Goal: Information Seeking & Learning: Learn about a topic

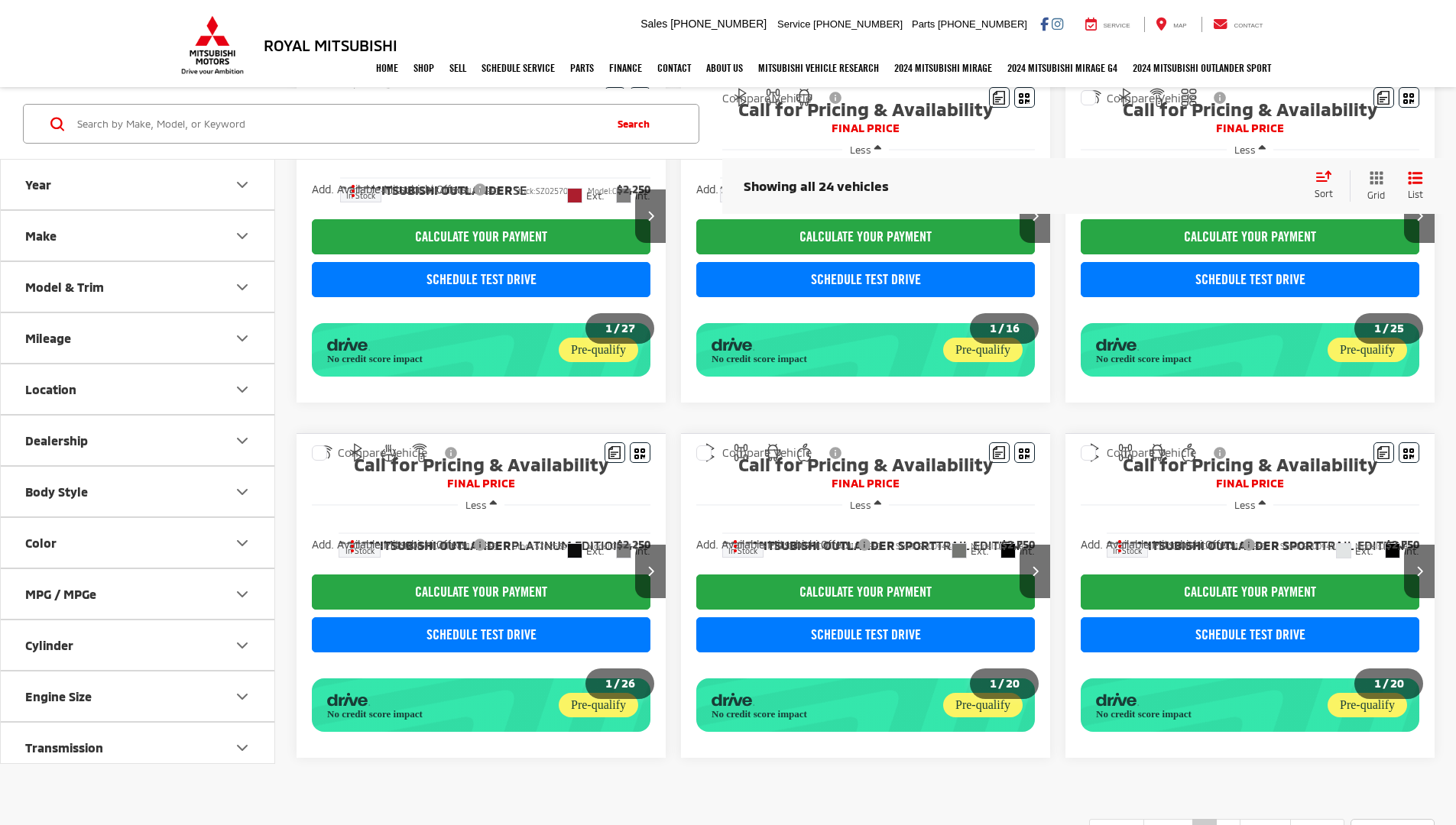
scroll to position [874, 0]
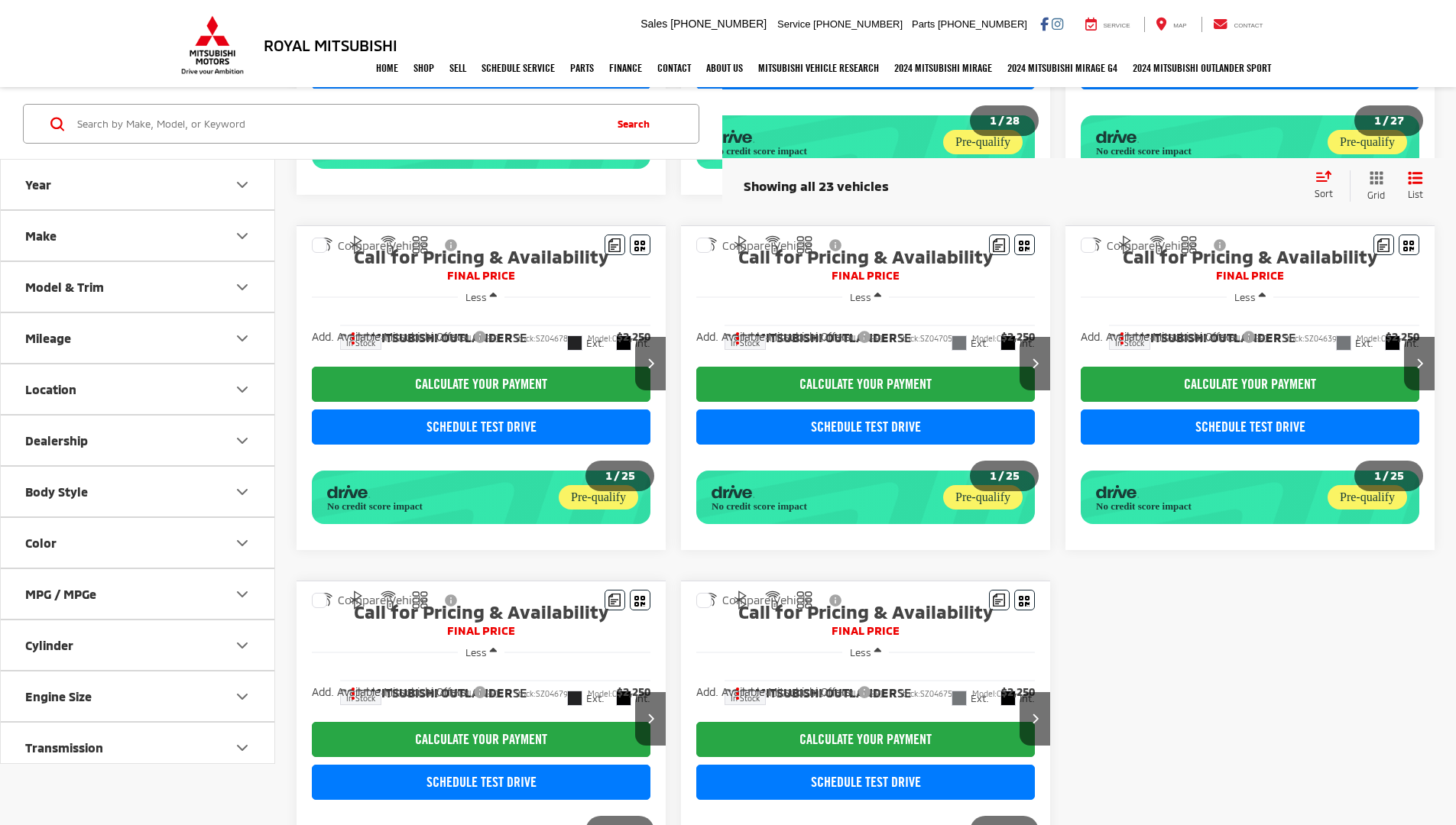
scroll to position [843, 0]
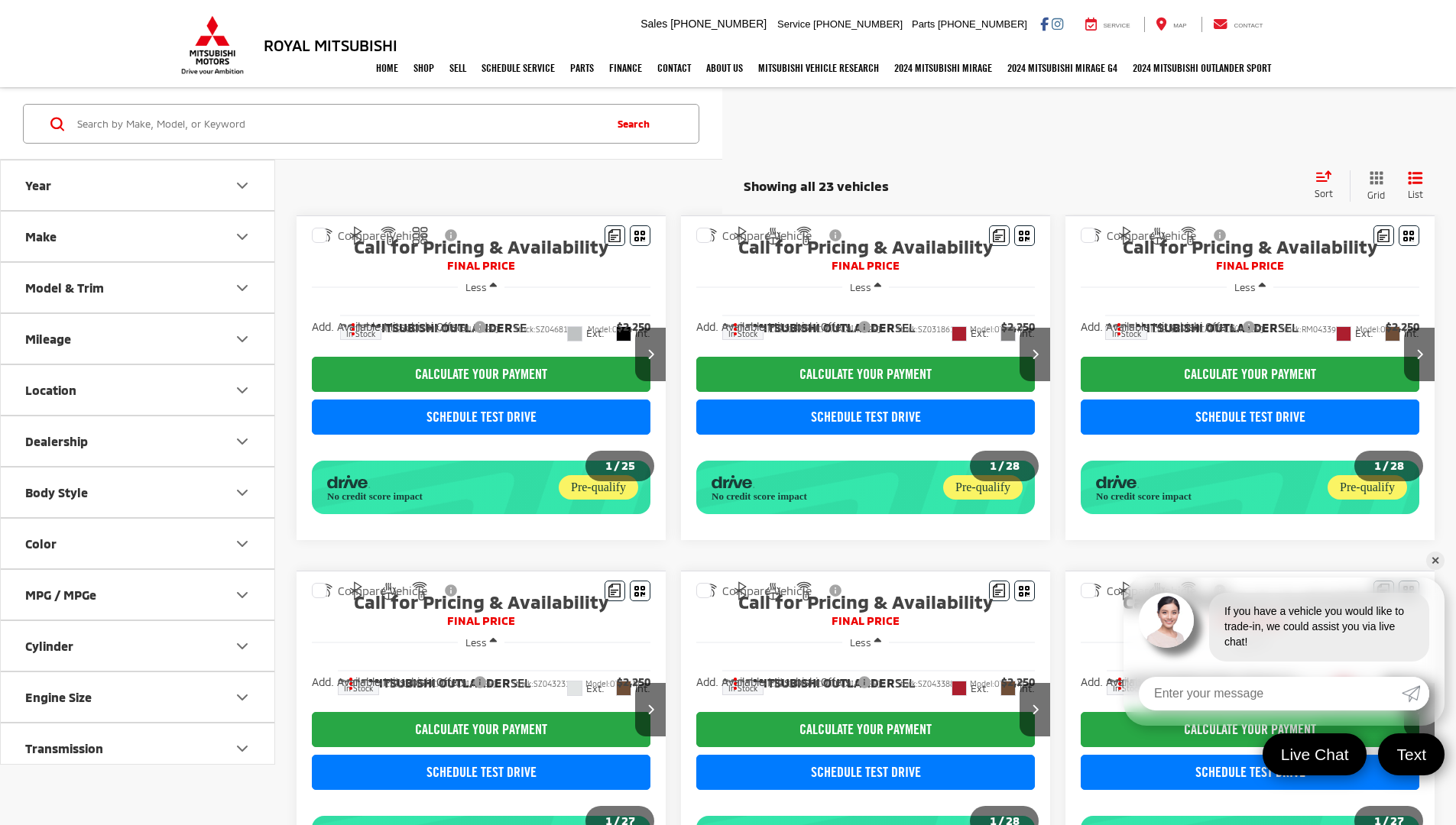
scroll to position [843, 0]
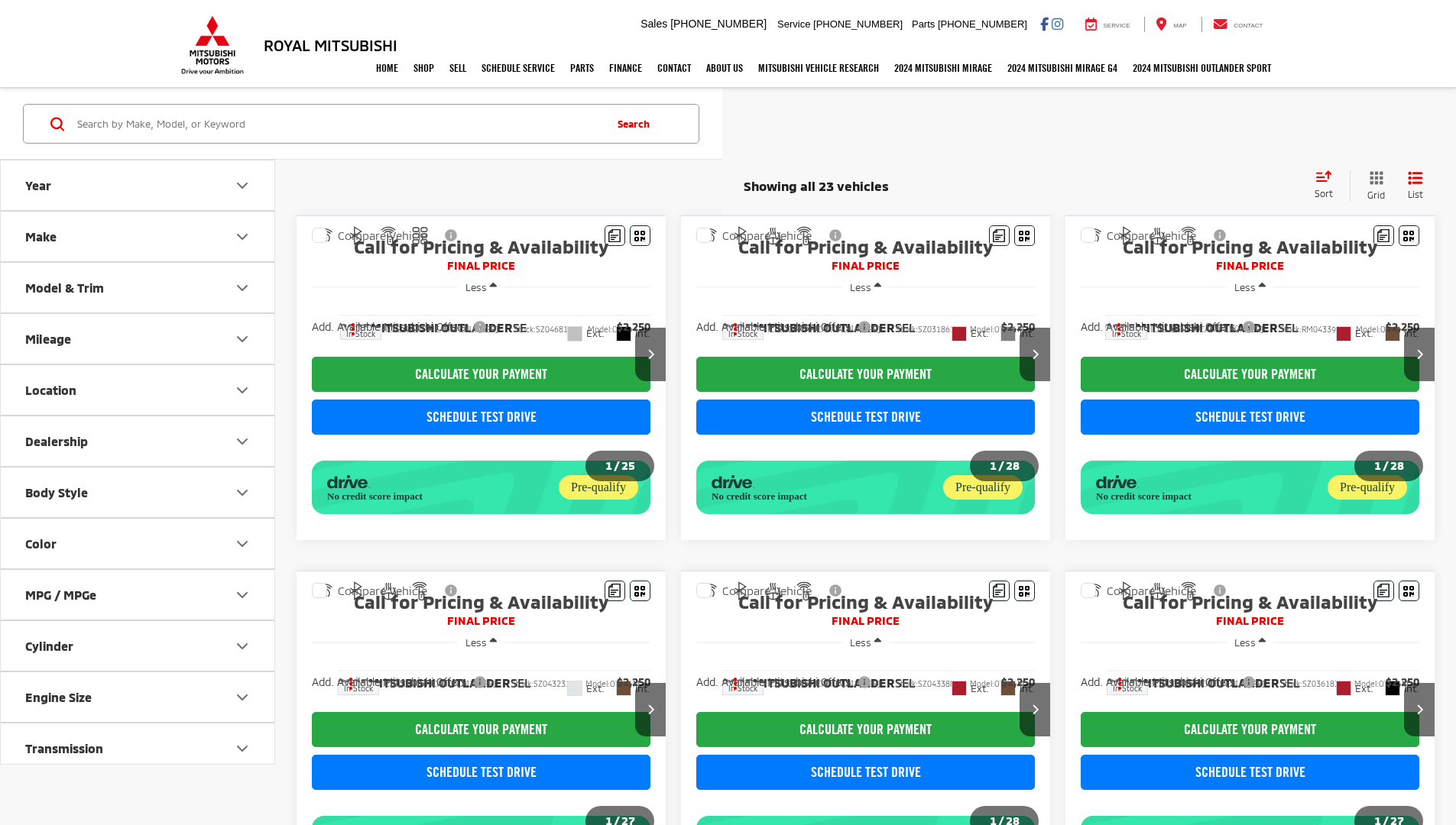
scroll to position [843, 0]
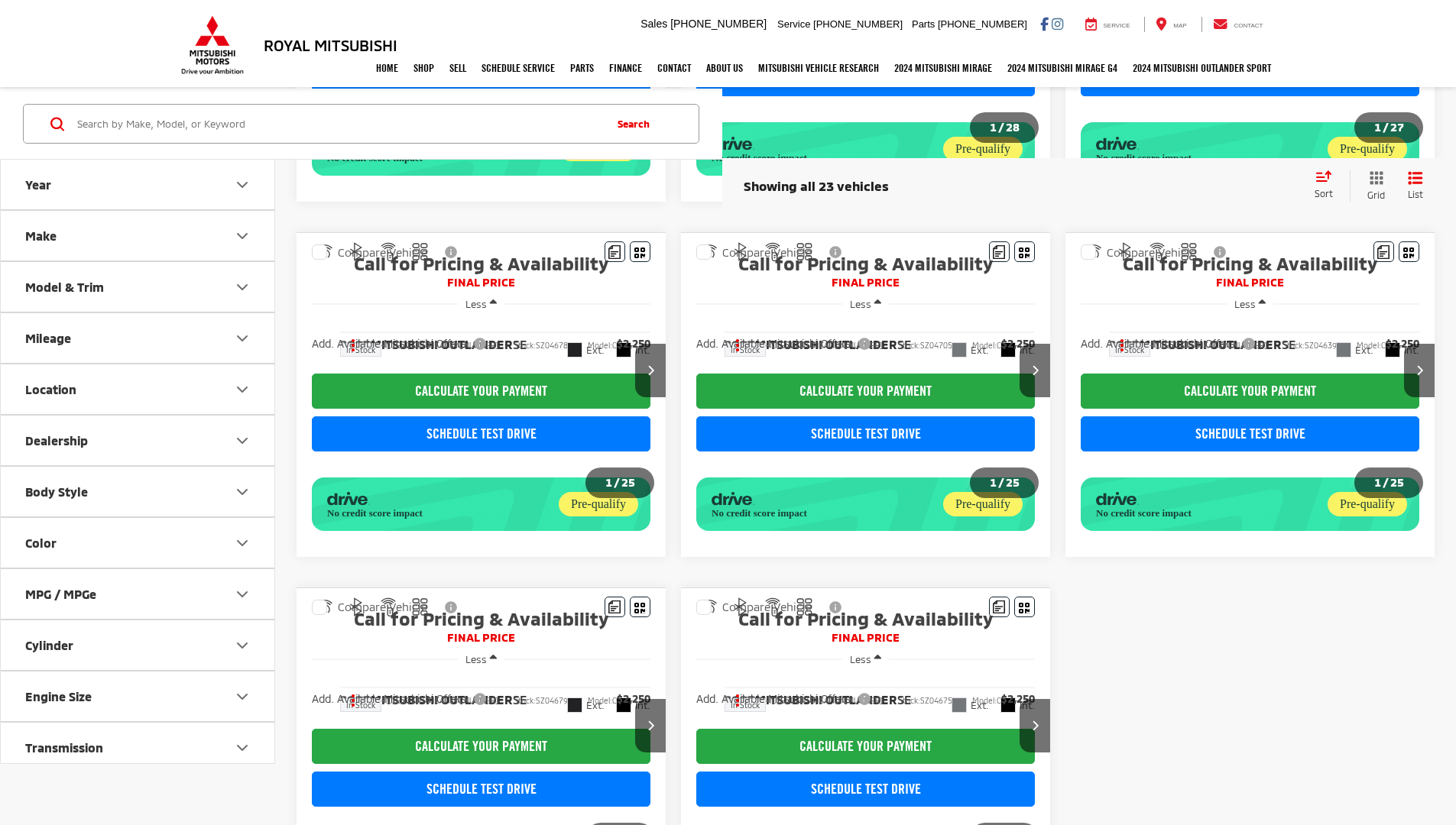
scroll to position [843, 0]
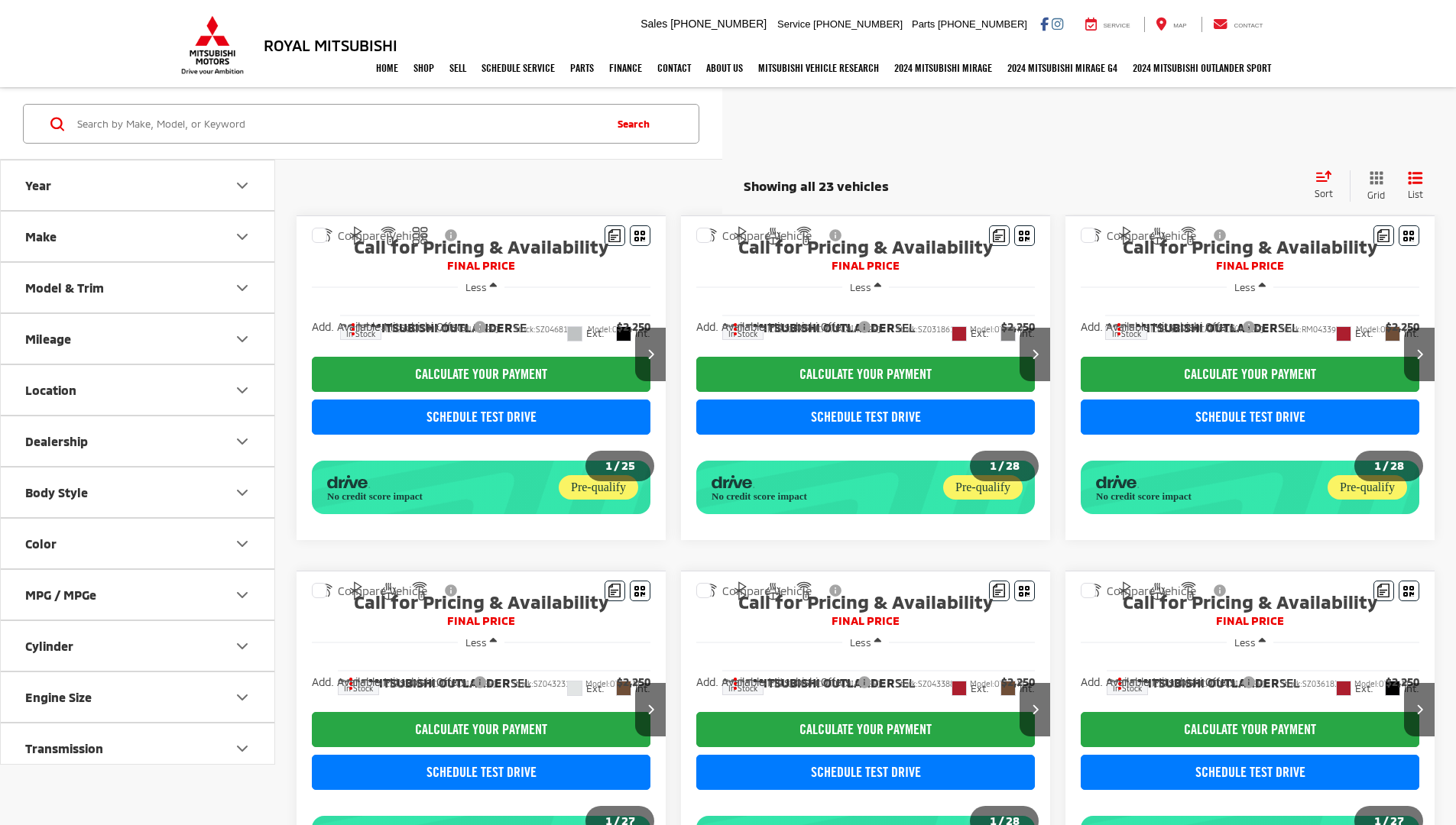
scroll to position [843, 0]
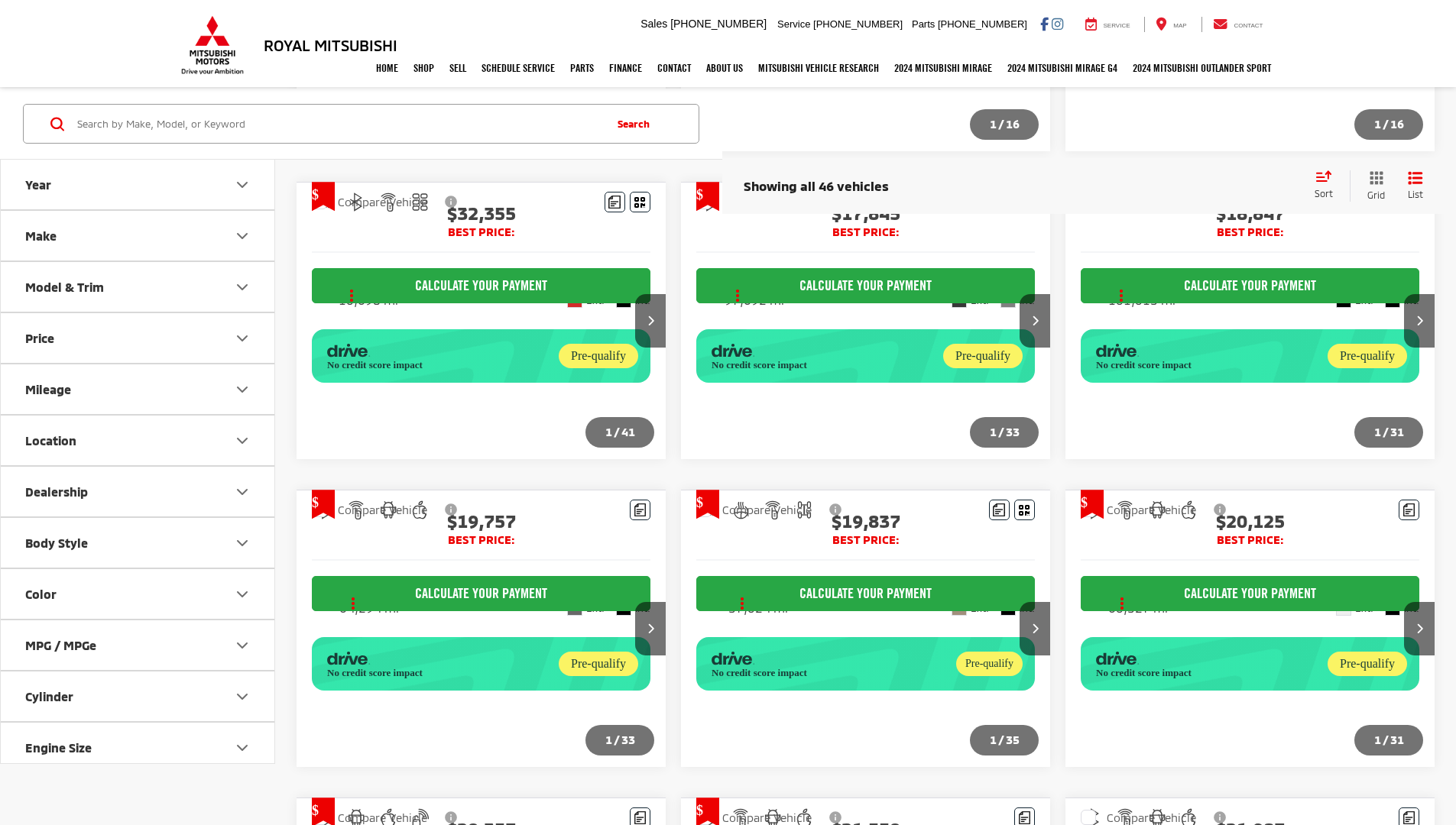
scroll to position [1284, 0]
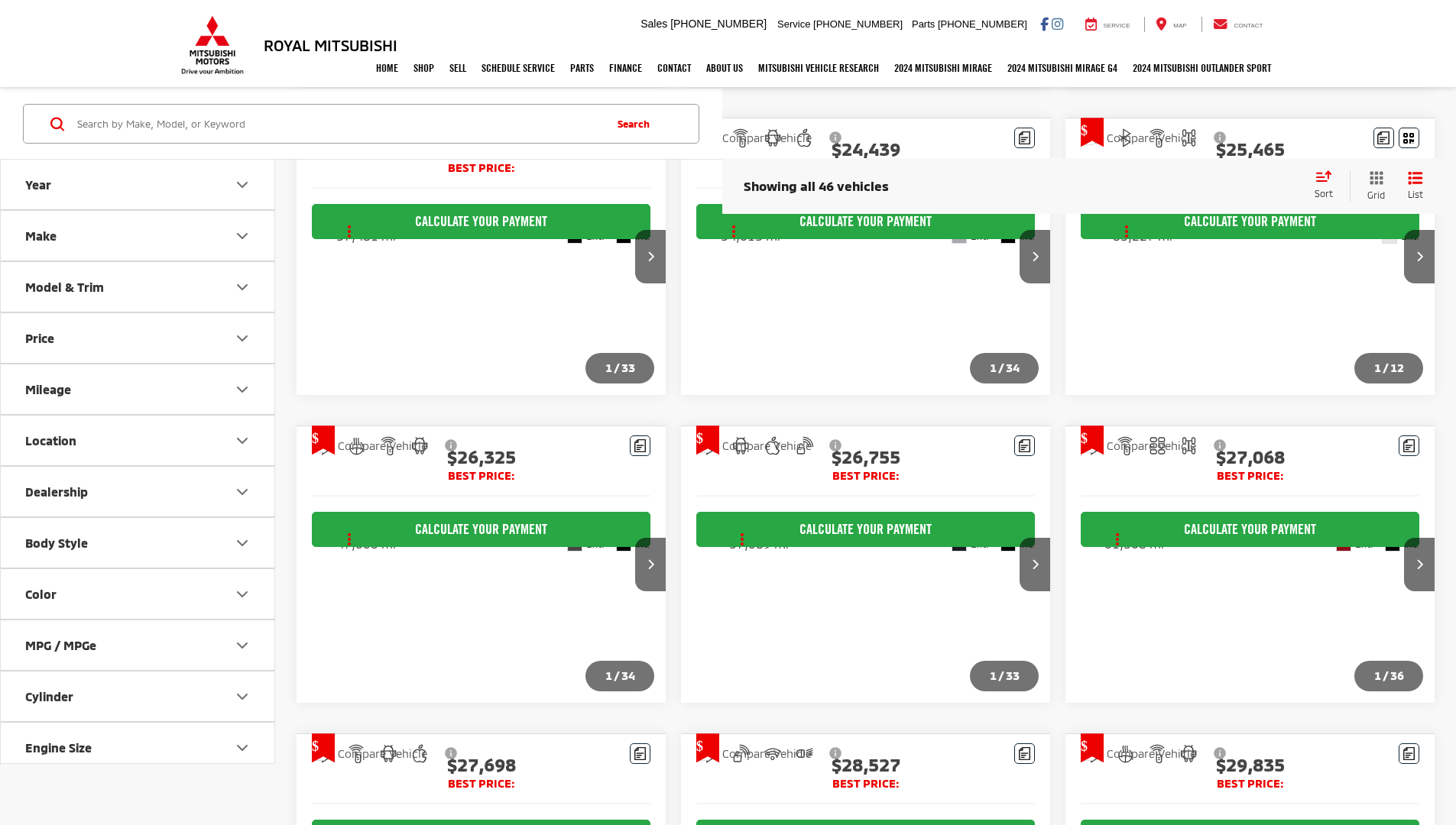
scroll to position [1122, 0]
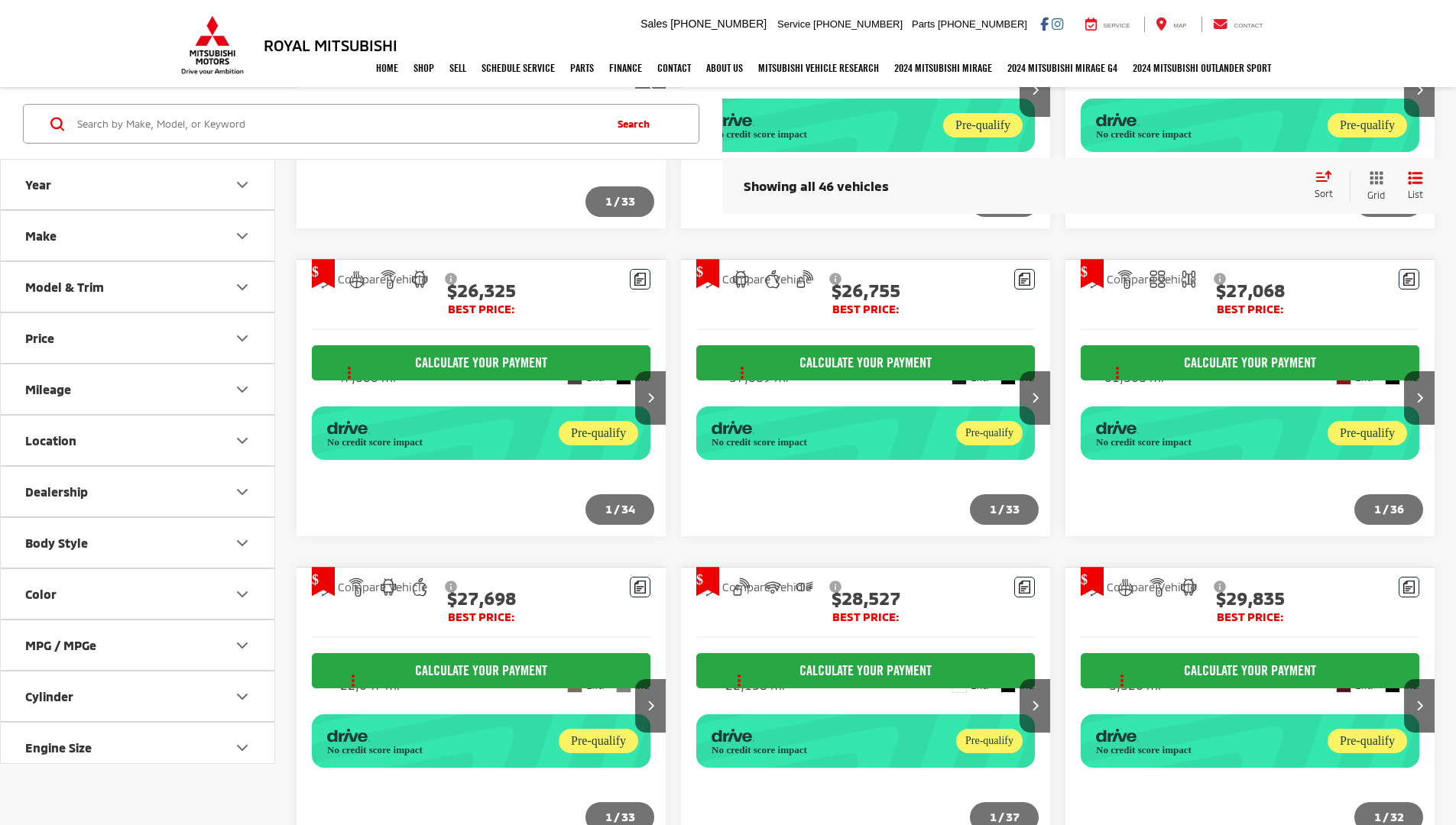
scroll to position [1122, 0]
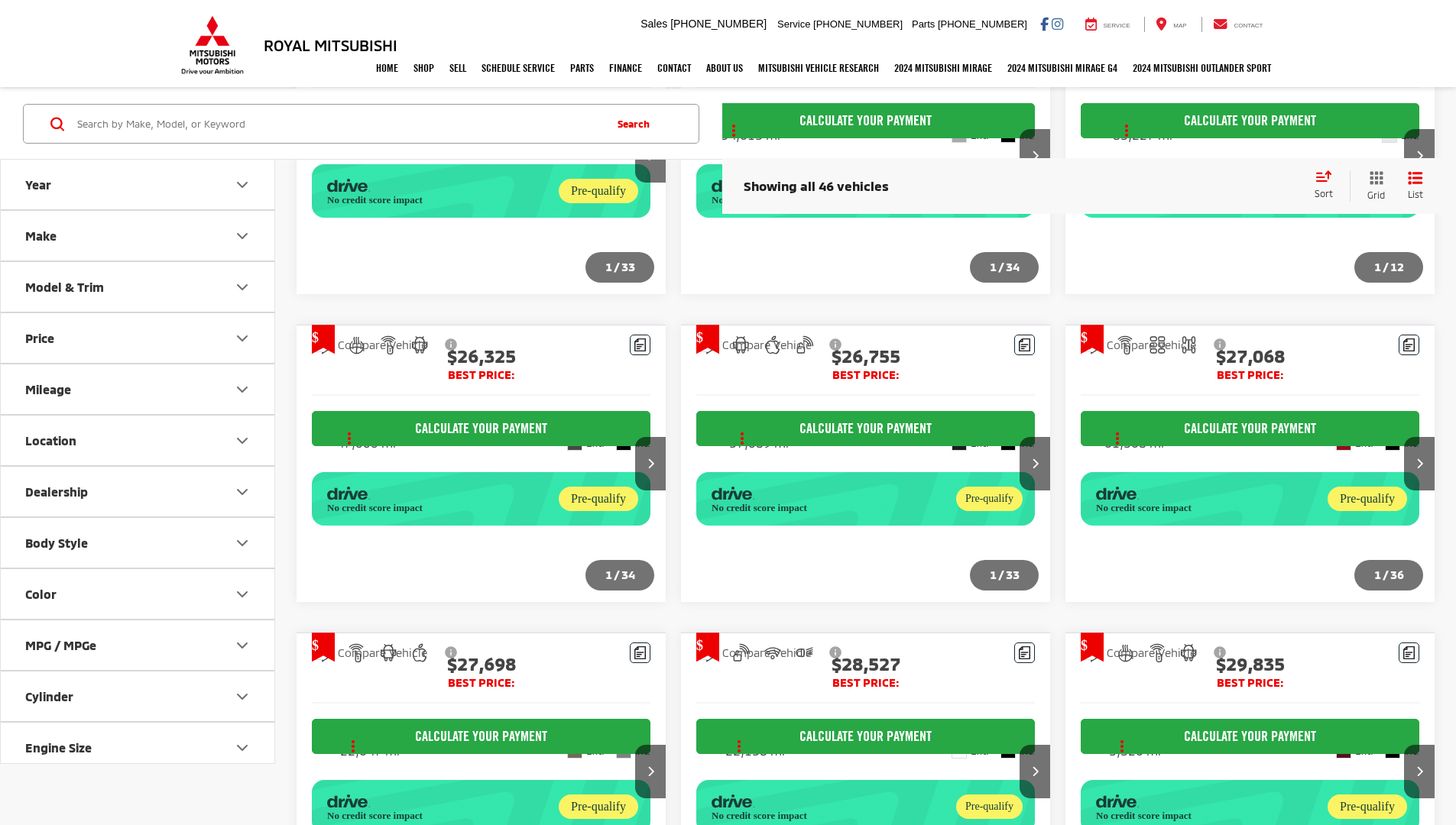
scroll to position [1253, 0]
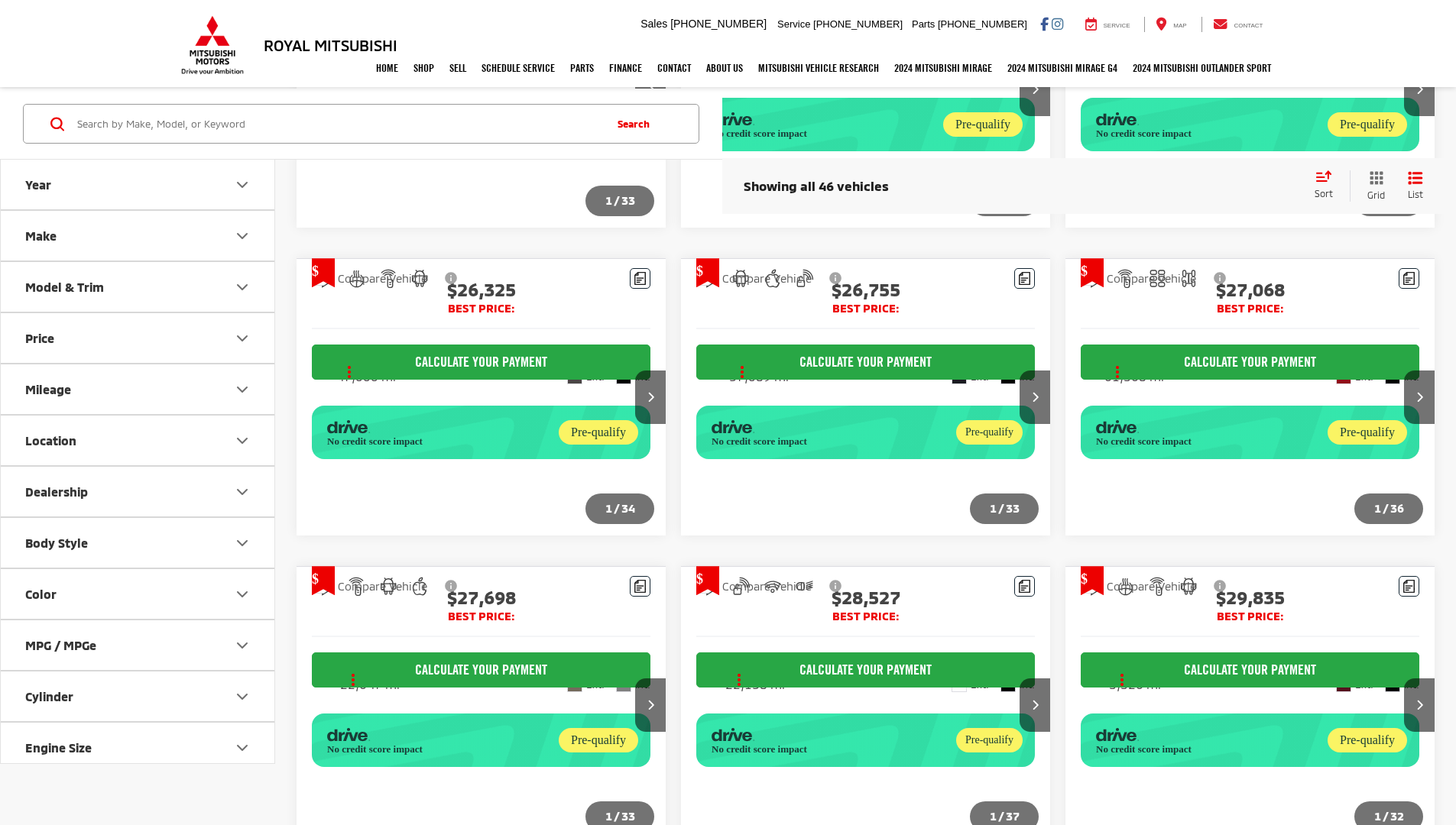
scroll to position [1253, 0]
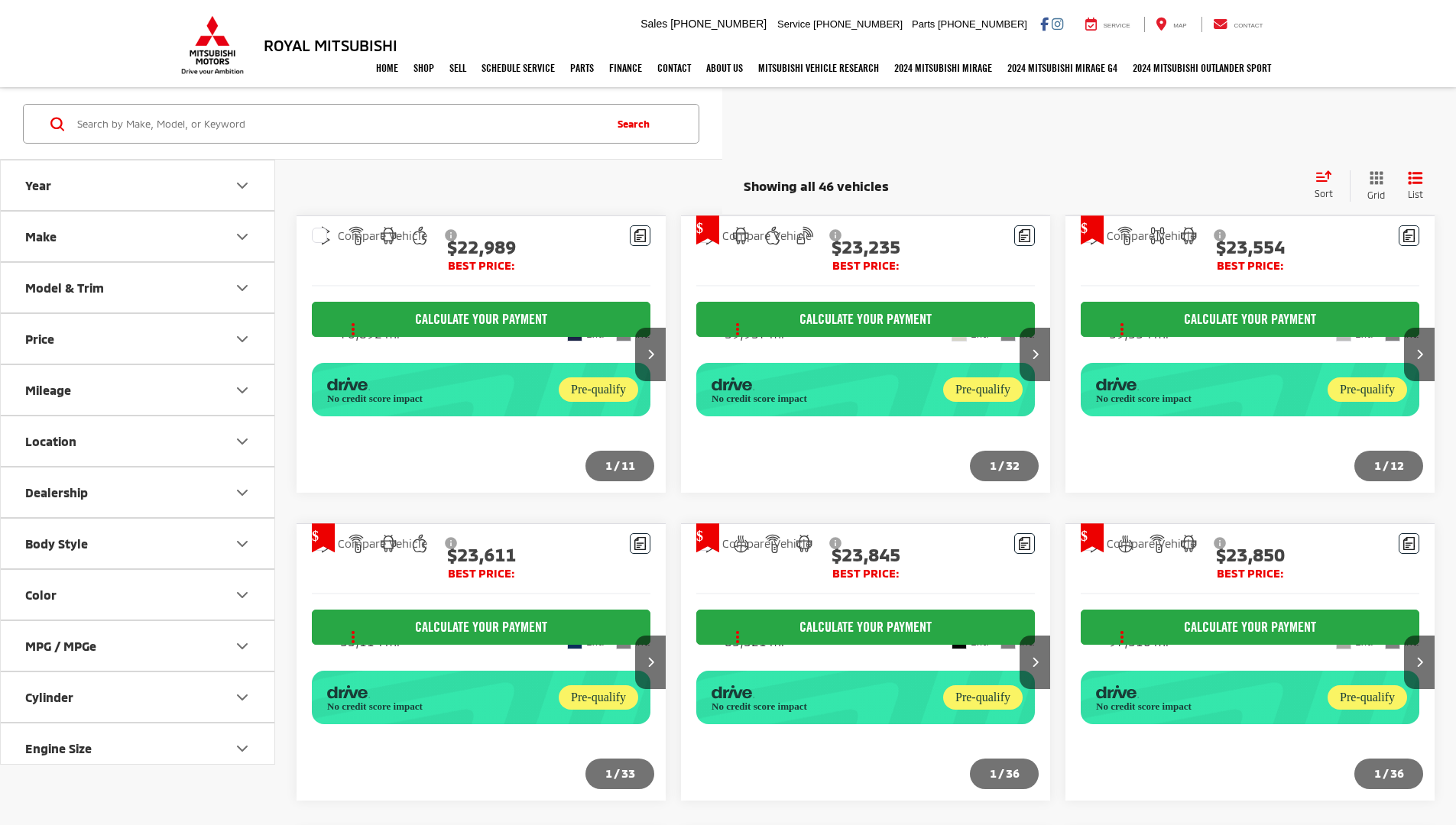
scroll to position [1253, 0]
